Goal: Task Accomplishment & Management: Use online tool/utility

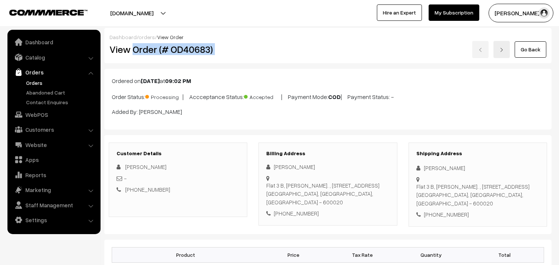
drag, startPoint x: 133, startPoint y: 48, endPoint x: 250, endPoint y: 45, distance: 116.3
click at [293, 45] on div "View Order (# OD40683) Go Back" at bounding box center [328, 49] width 448 height 17
copy div "Order (# OD40683)"
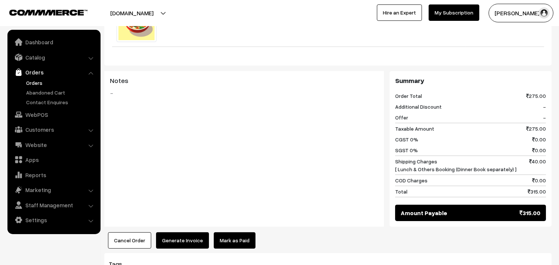
scroll to position [331, 0]
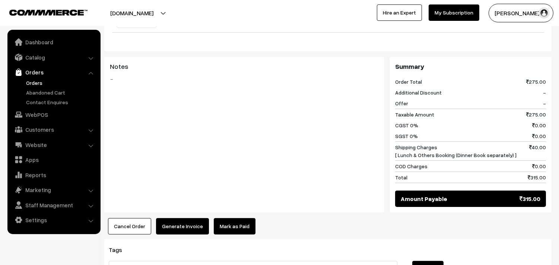
click at [179, 229] on button "Generate Invoice" at bounding box center [182, 226] width 53 height 16
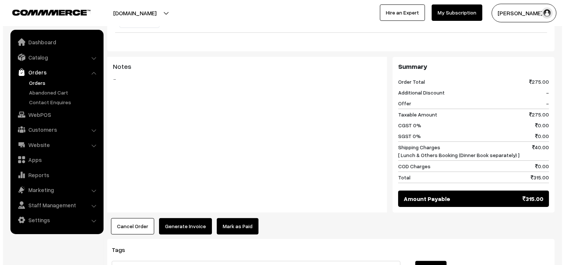
scroll to position [332, 0]
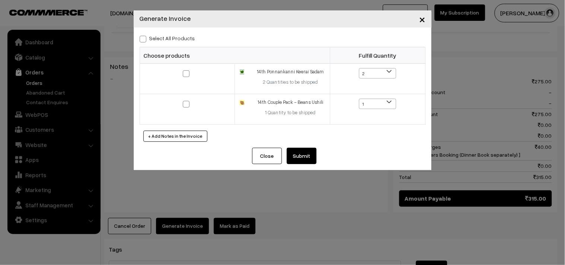
click at [176, 31] on div "Select All Products Choose products Fulfill Quantity 2 1 2 1 1" at bounding box center [283, 88] width 298 height 120
click at [176, 34] on div "Select All Products" at bounding box center [283, 38] width 286 height 9
click at [177, 35] on label "Select All Products" at bounding box center [168, 38] width 56 height 8
click at [145, 35] on input "Select All Products" at bounding box center [142, 37] width 5 height 5
checkbox input "true"
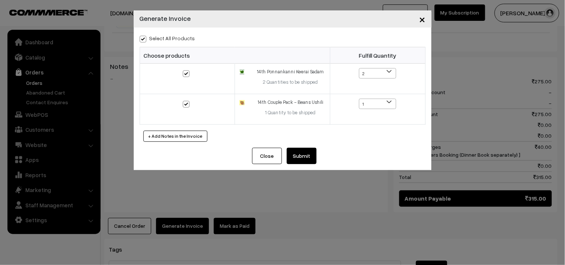
checkbox input "true"
click at [300, 161] on button "Submit" at bounding box center [302, 156] width 30 height 16
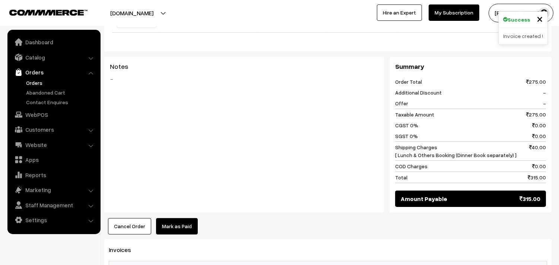
scroll to position [497, 0]
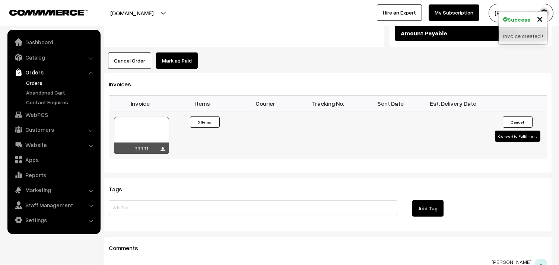
click at [151, 129] on div at bounding box center [141, 135] width 55 height 37
